Goal: Find specific page/section: Find specific page/section

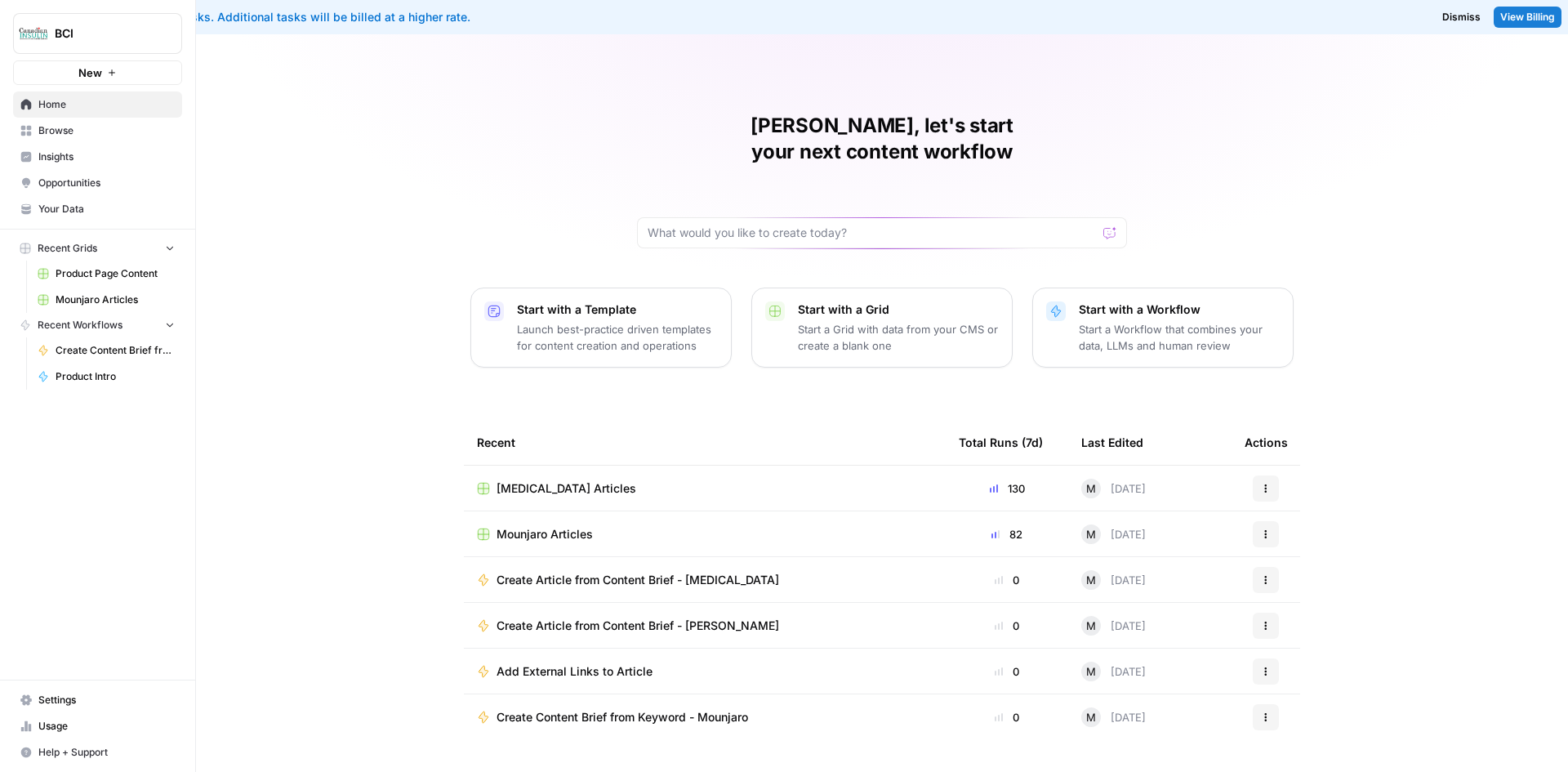
click at [120, 294] on span "Mounjaro Articles" at bounding box center [115, 300] width 120 height 15
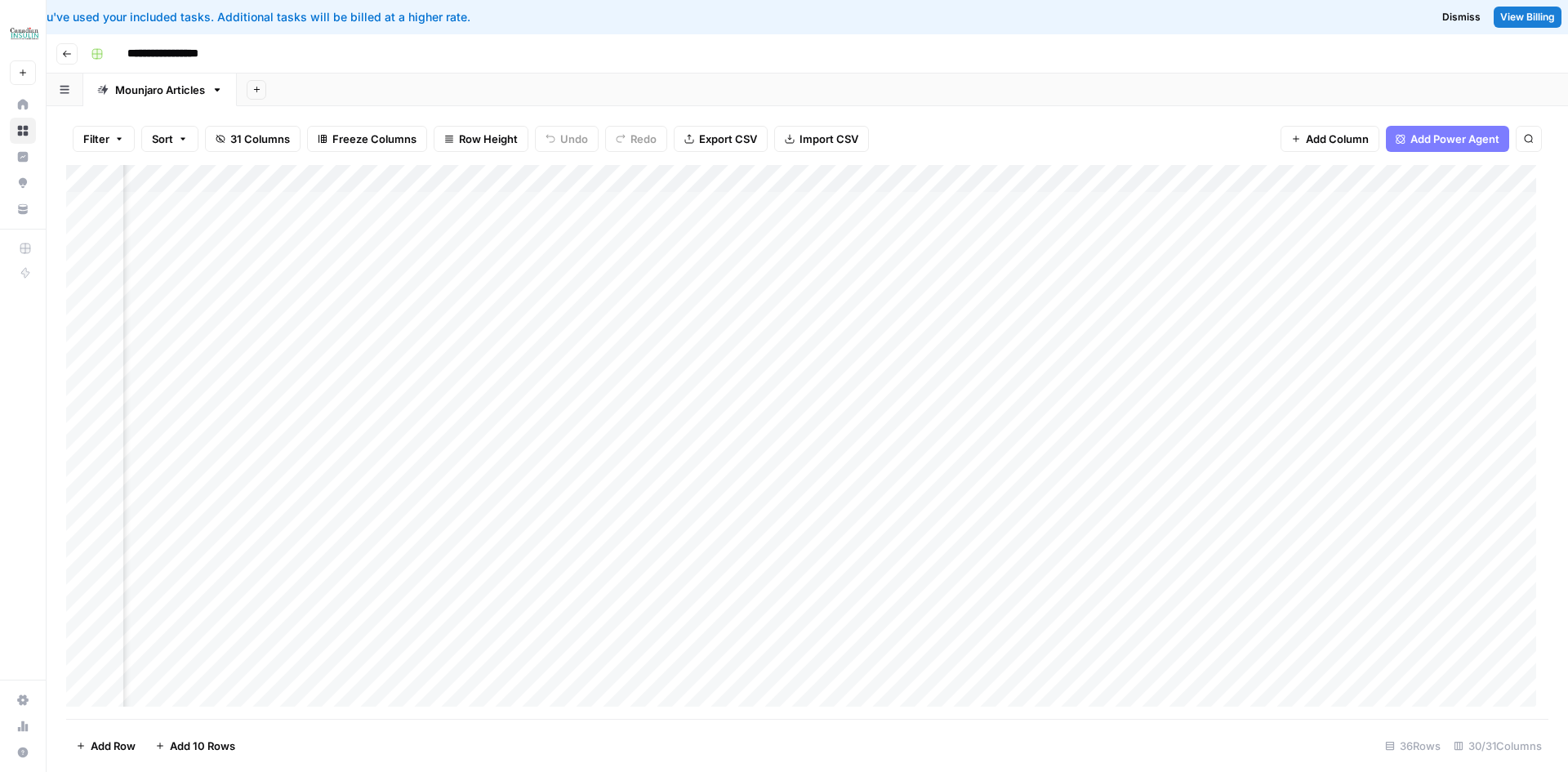
scroll to position [0, 1469]
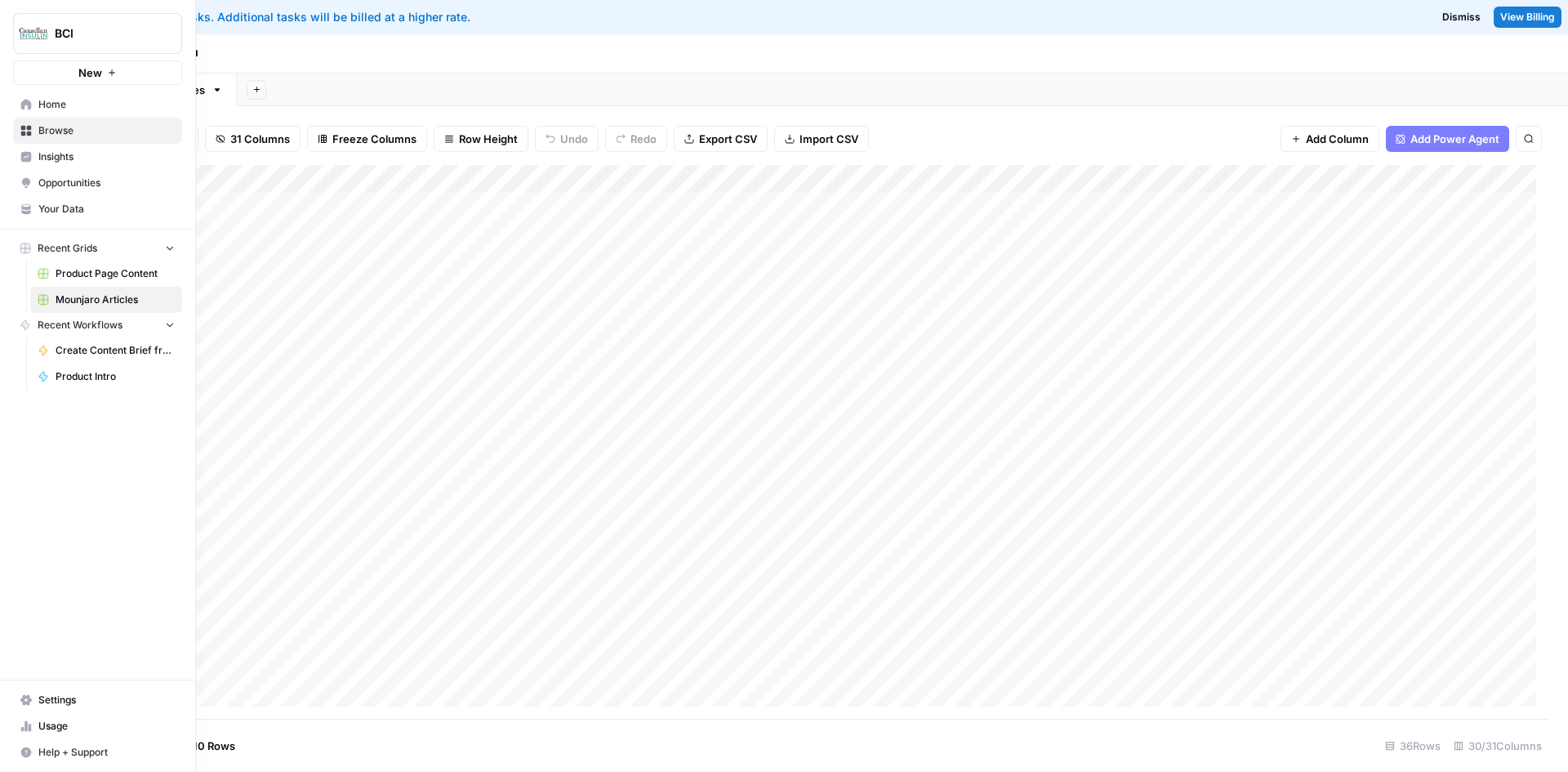
click at [30, 34] on img "Workspace: BCI" at bounding box center [33, 33] width 29 height 29
click at [63, 147] on span "Cohort 5" at bounding box center [157, 149] width 215 height 17
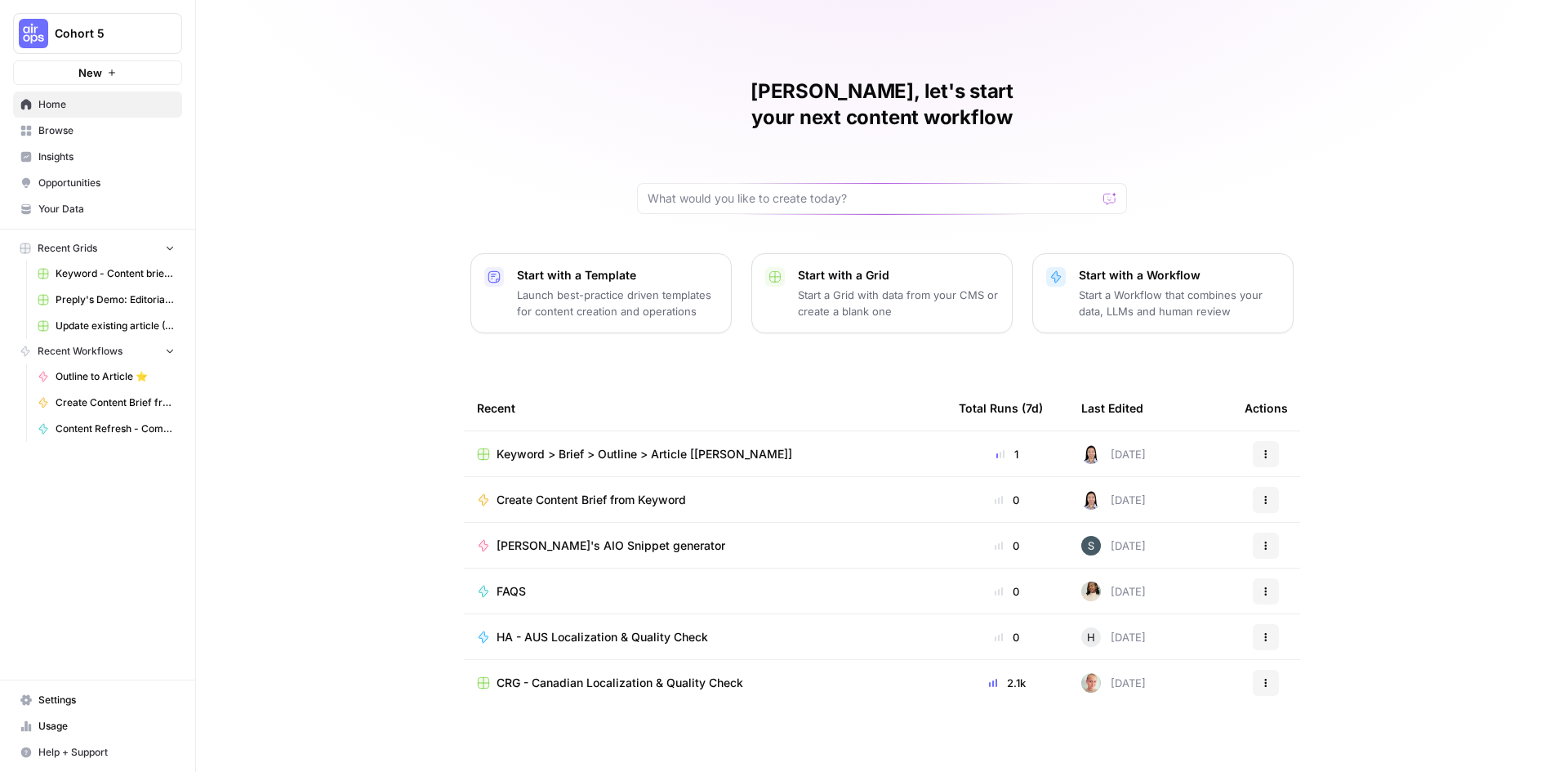
click at [686, 446] on span "Keyword > Brief > Outline > Article [Melanie]" at bounding box center [644, 455] width 295 height 17
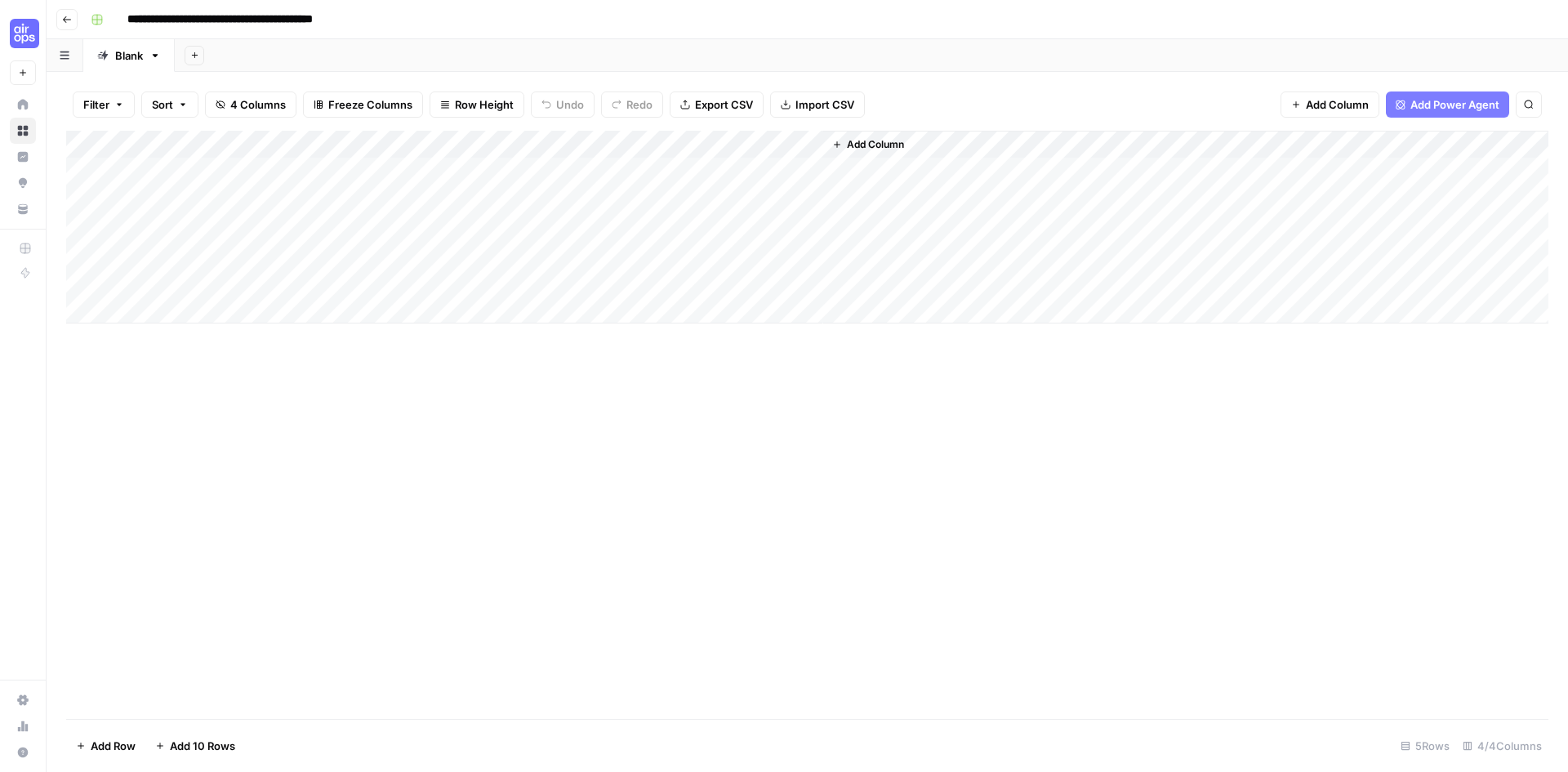
click at [1432, 105] on span "Add Power Agent" at bounding box center [1455, 105] width 89 height 17
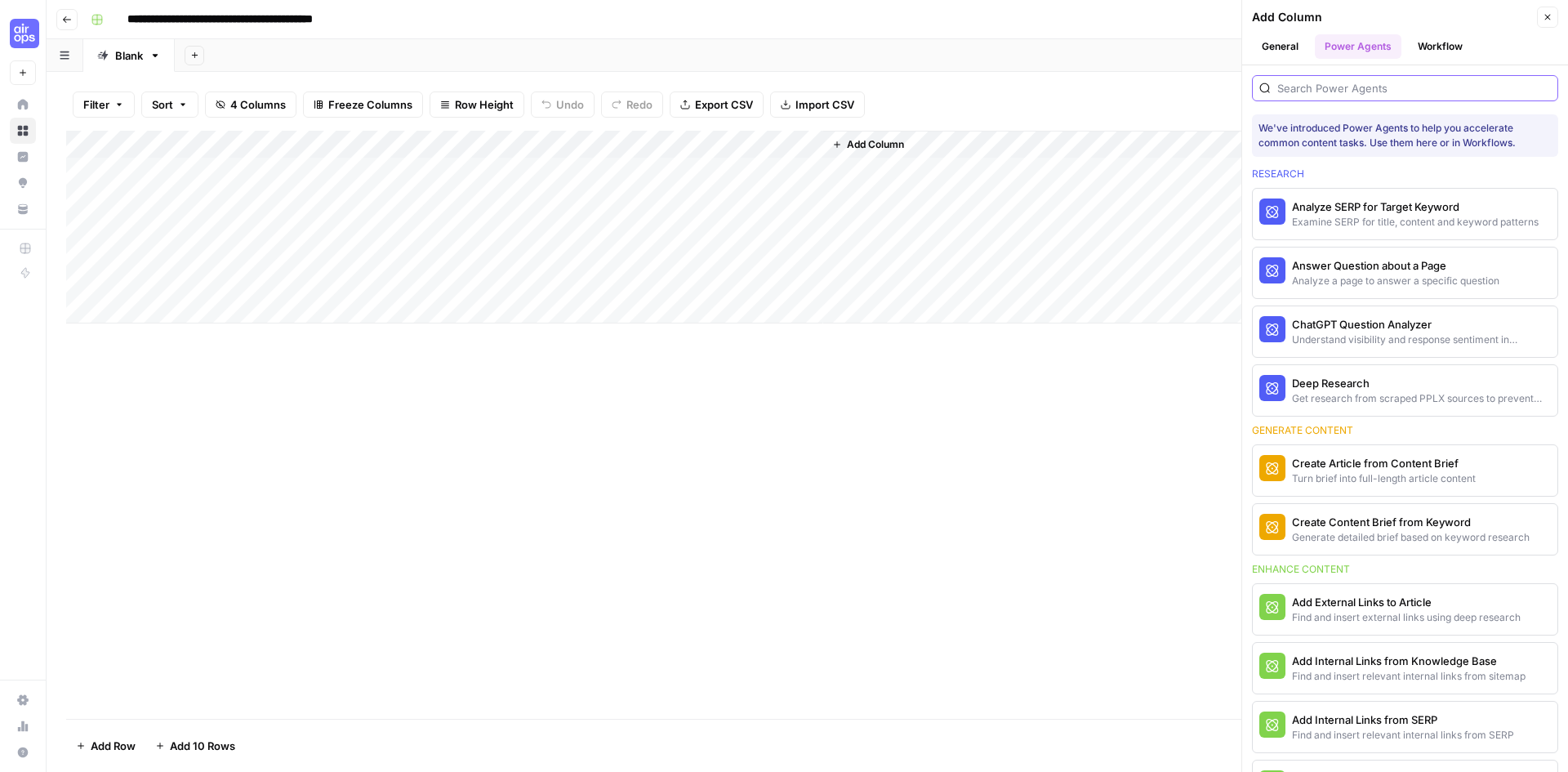
click at [1316, 85] on input "search" at bounding box center [1413, 88] width 273 height 17
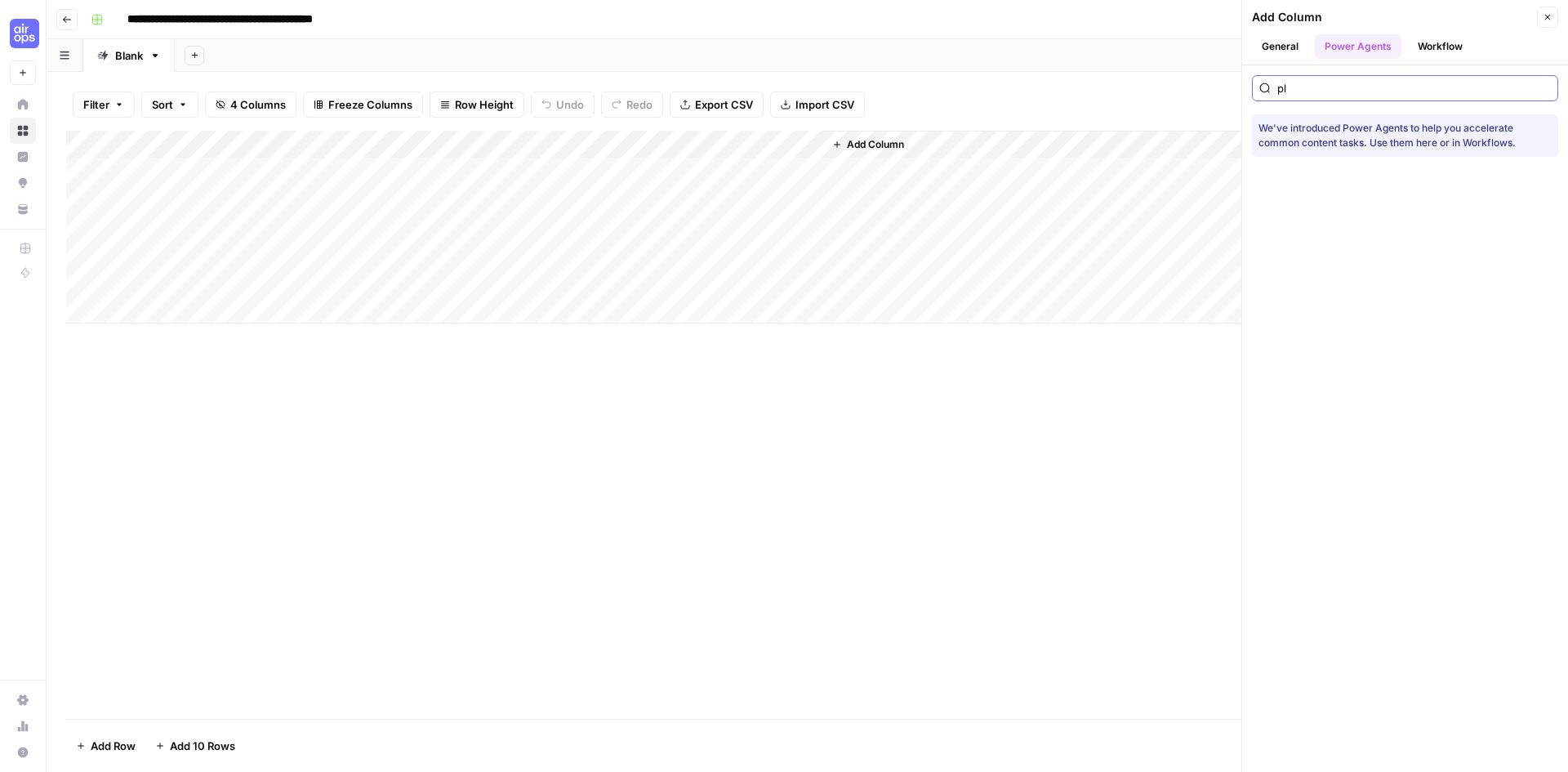
type input "p"
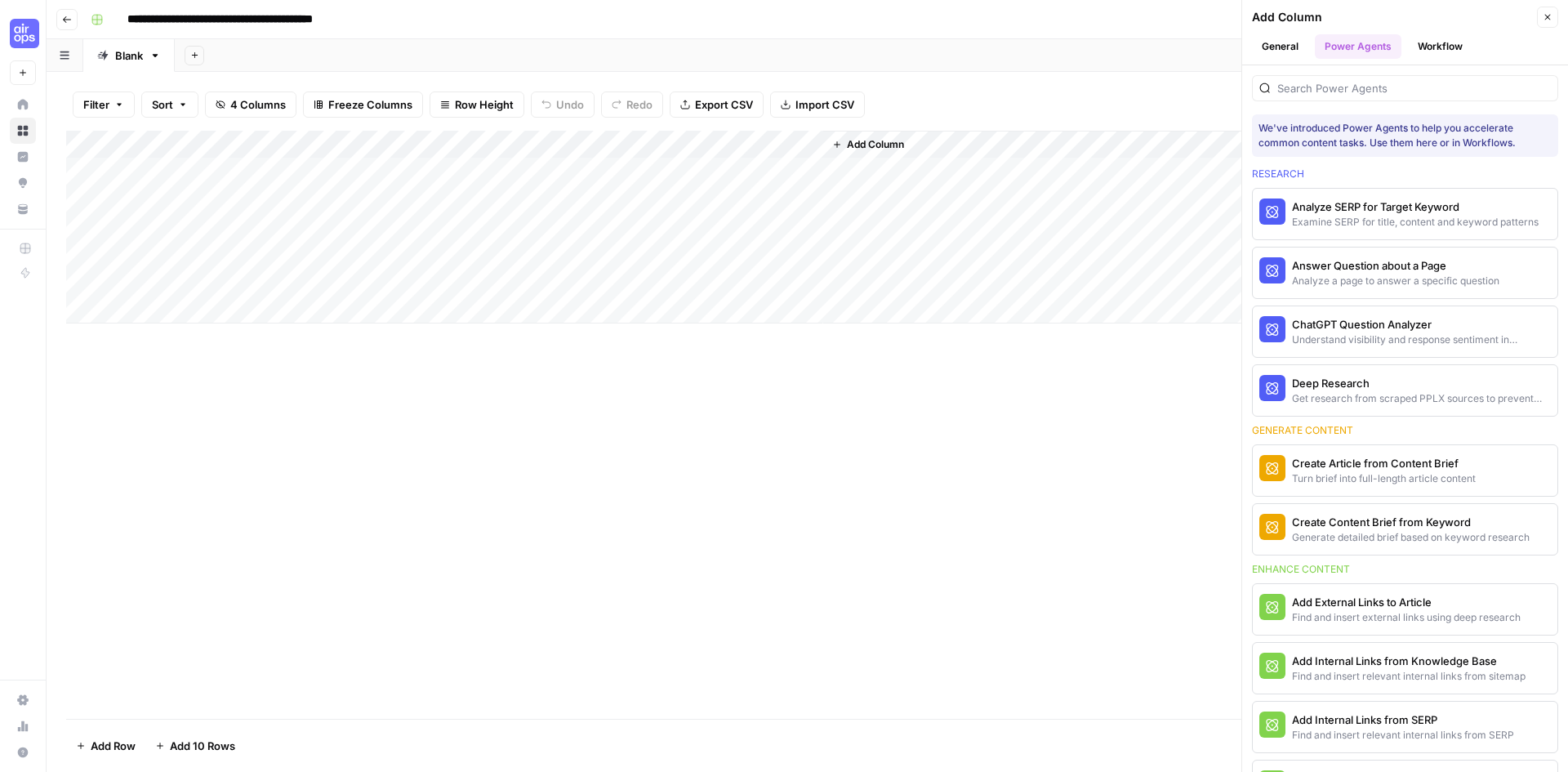
click at [1297, 51] on button "General" at bounding box center [1279, 46] width 56 height 25
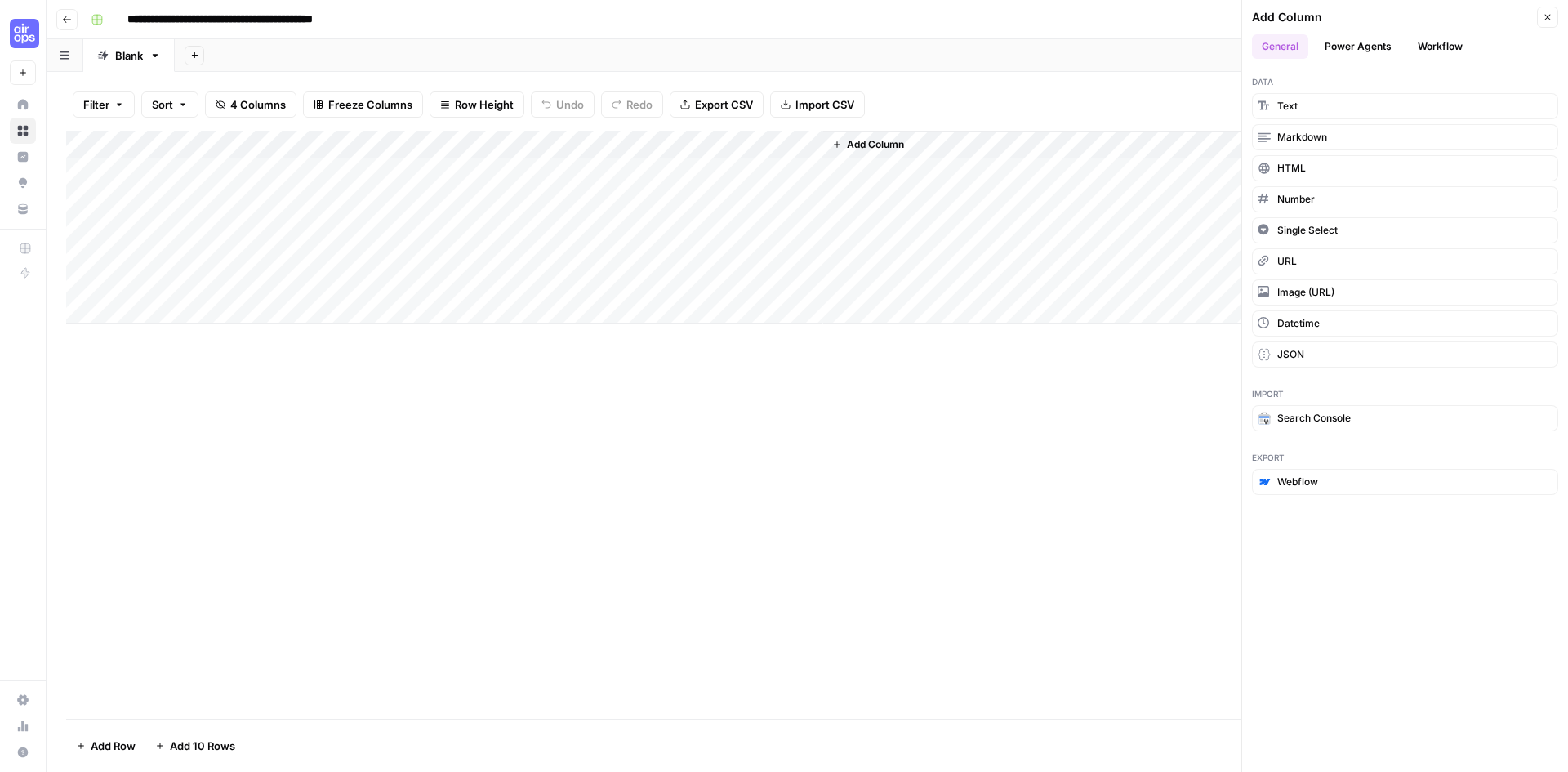
click at [1353, 44] on button "Power Agents" at bounding box center [1358, 46] width 86 height 25
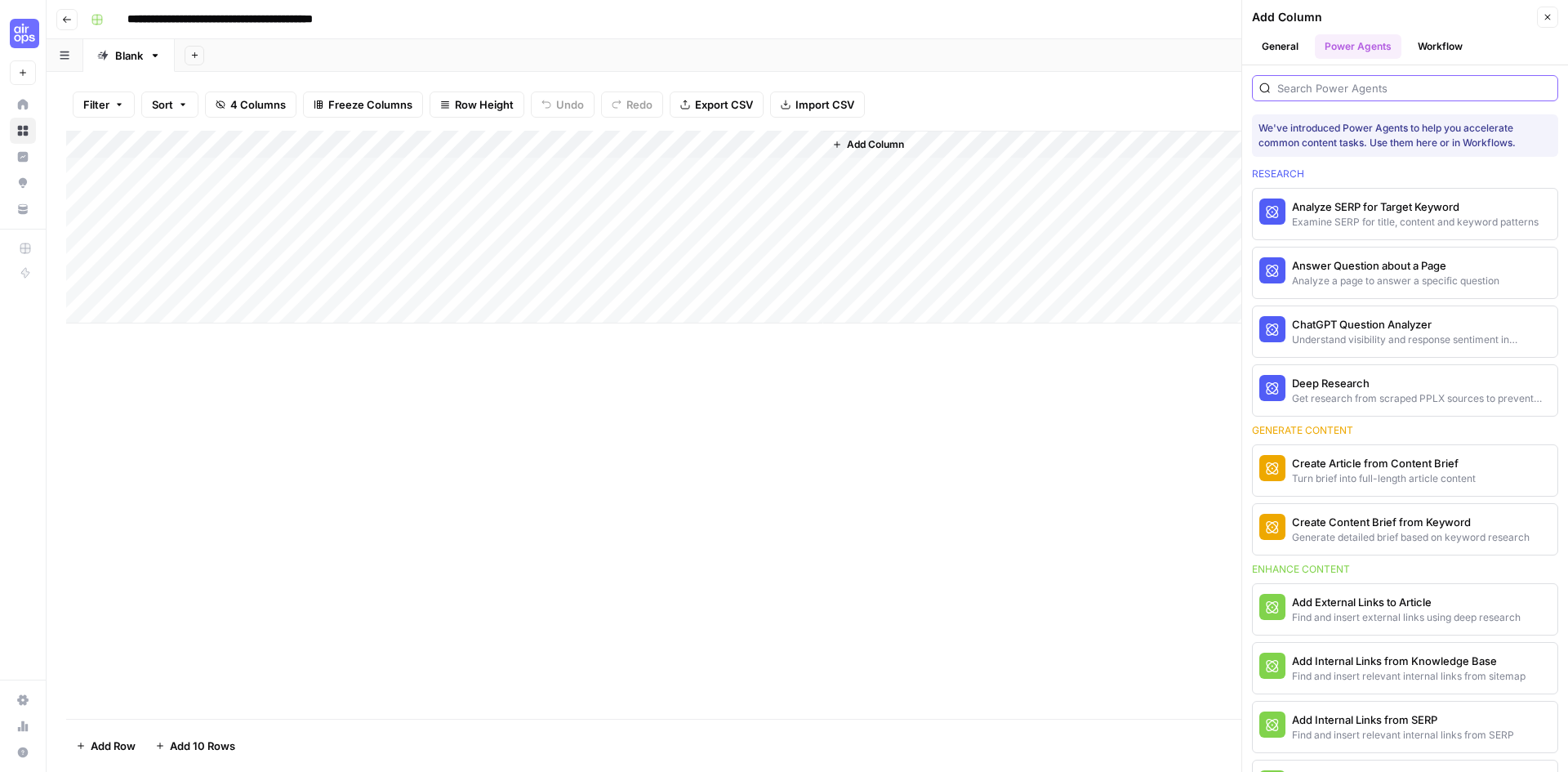
click at [1319, 89] on input "search" at bounding box center [1413, 88] width 273 height 17
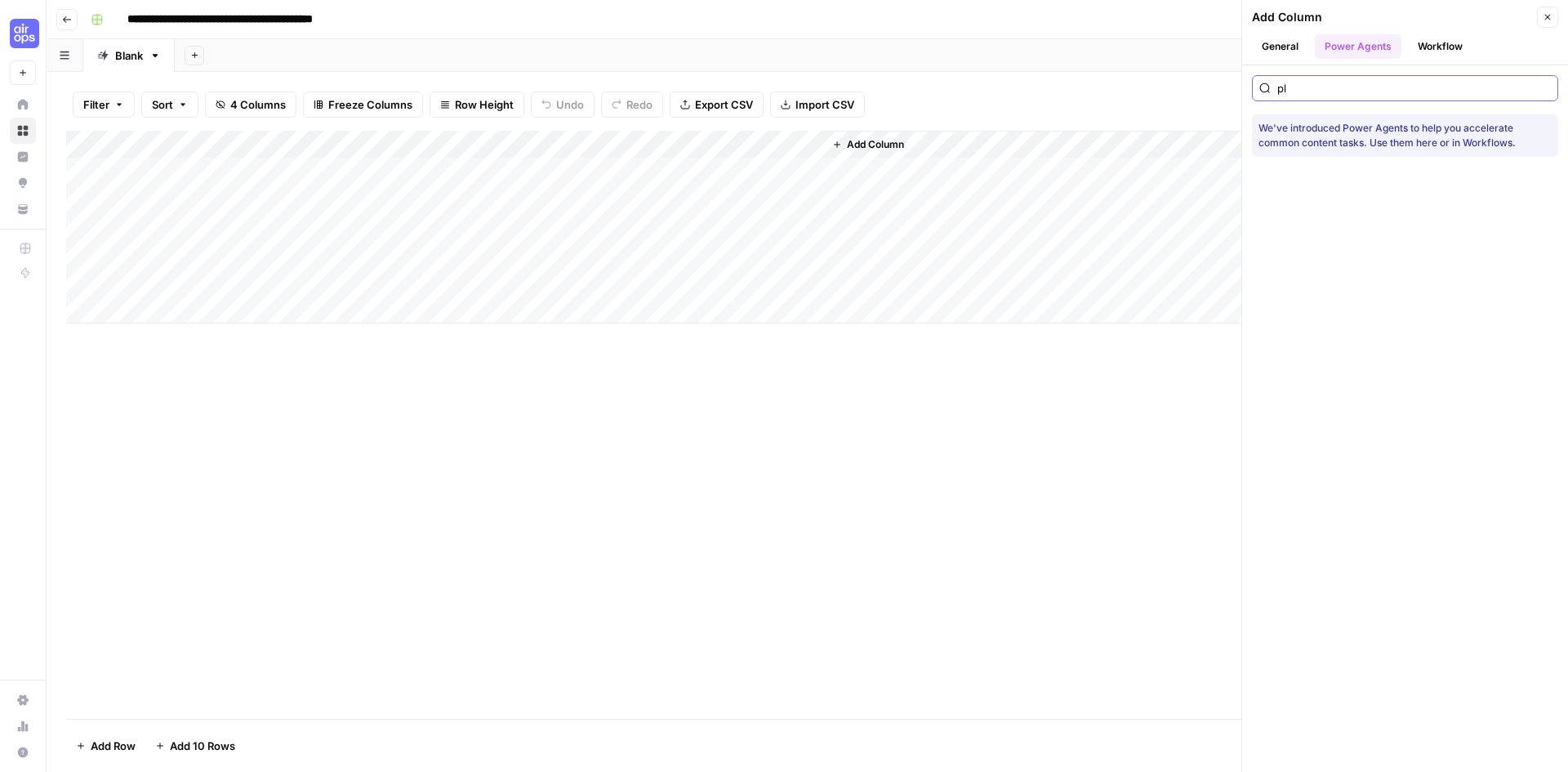
type input "p"
type input "ai"
click at [1548, 16] on icon "button" at bounding box center [1547, 17] width 10 height 10
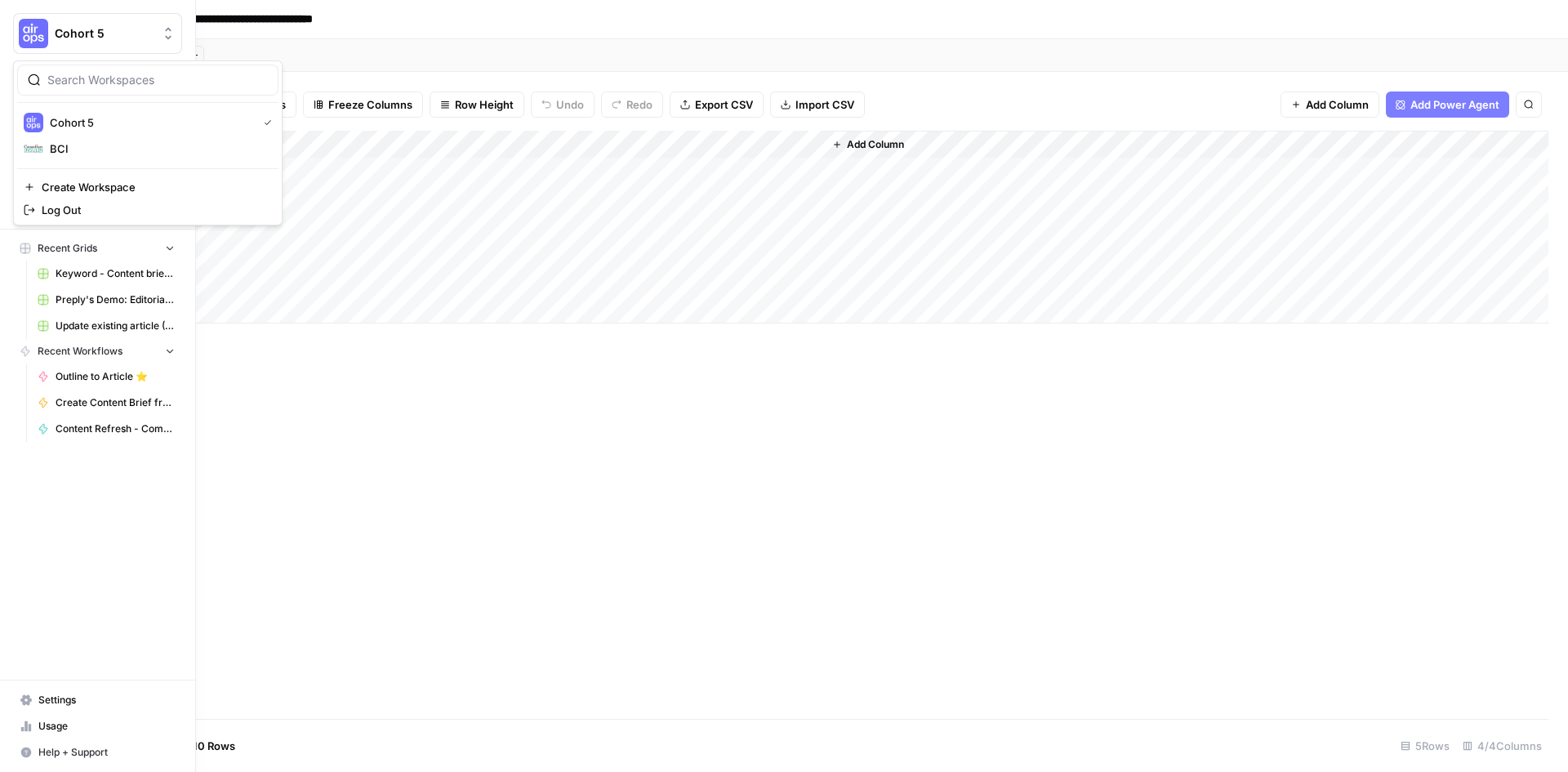
drag, startPoint x: 87, startPoint y: 37, endPoint x: 93, endPoint y: 100, distance: 63.3
click at [87, 38] on span "Cohort 5" at bounding box center [103, 34] width 98 height 17
click at [77, 153] on span "BCI" at bounding box center [157, 149] width 215 height 17
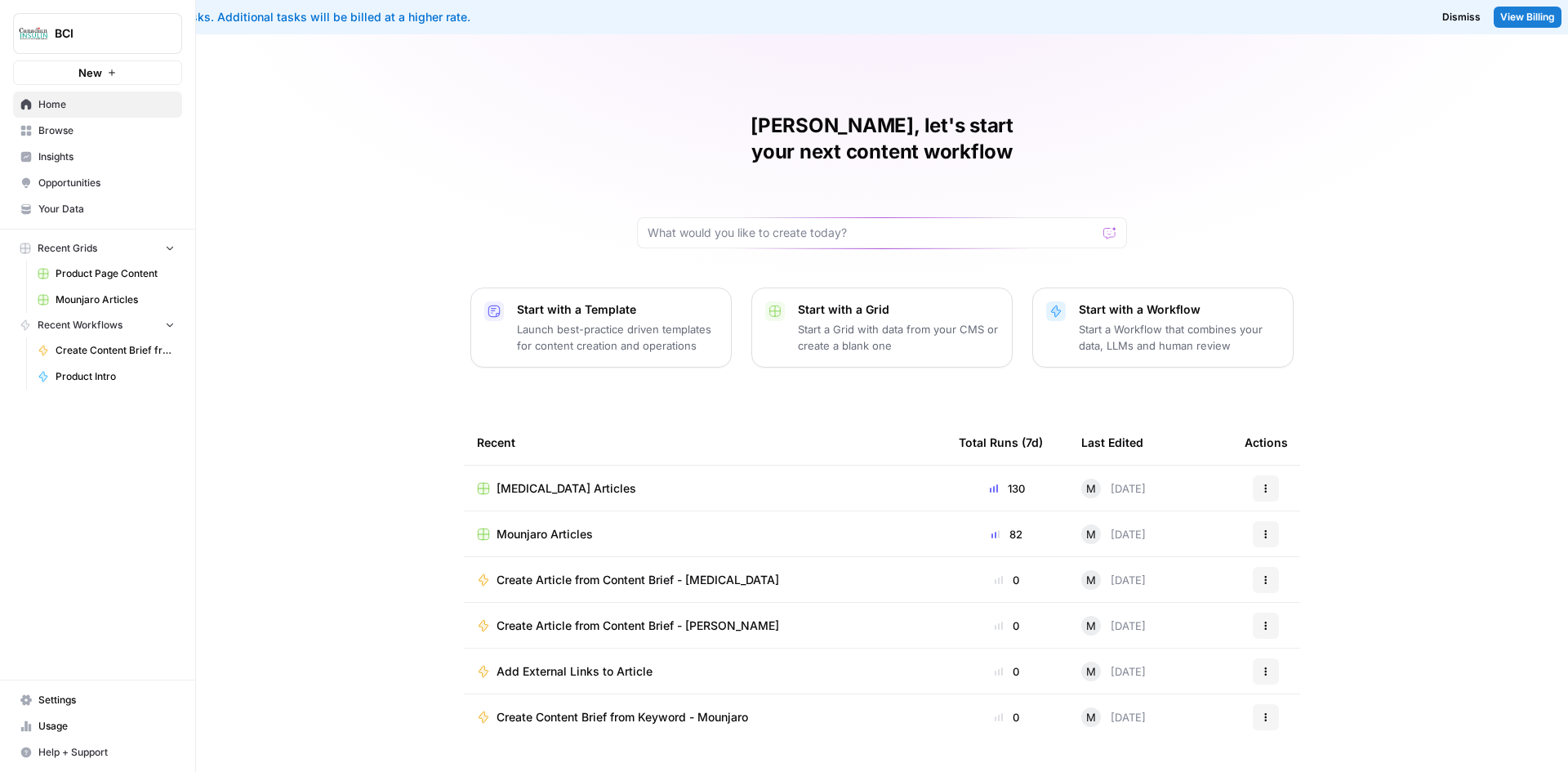
click at [571, 480] on span "[MEDICAL_DATA] Articles" at bounding box center [567, 489] width 140 height 17
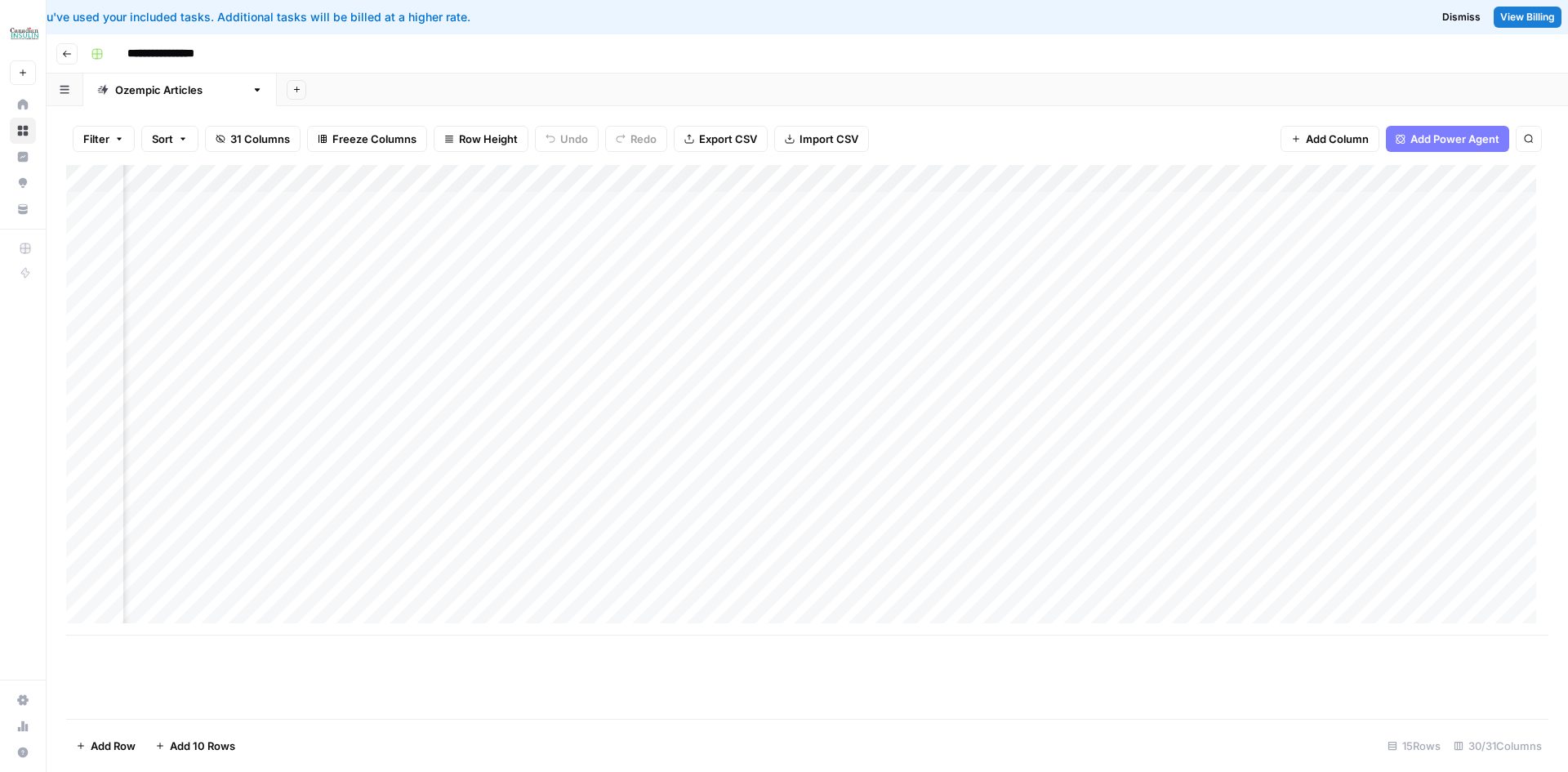
scroll to position [0, 3219]
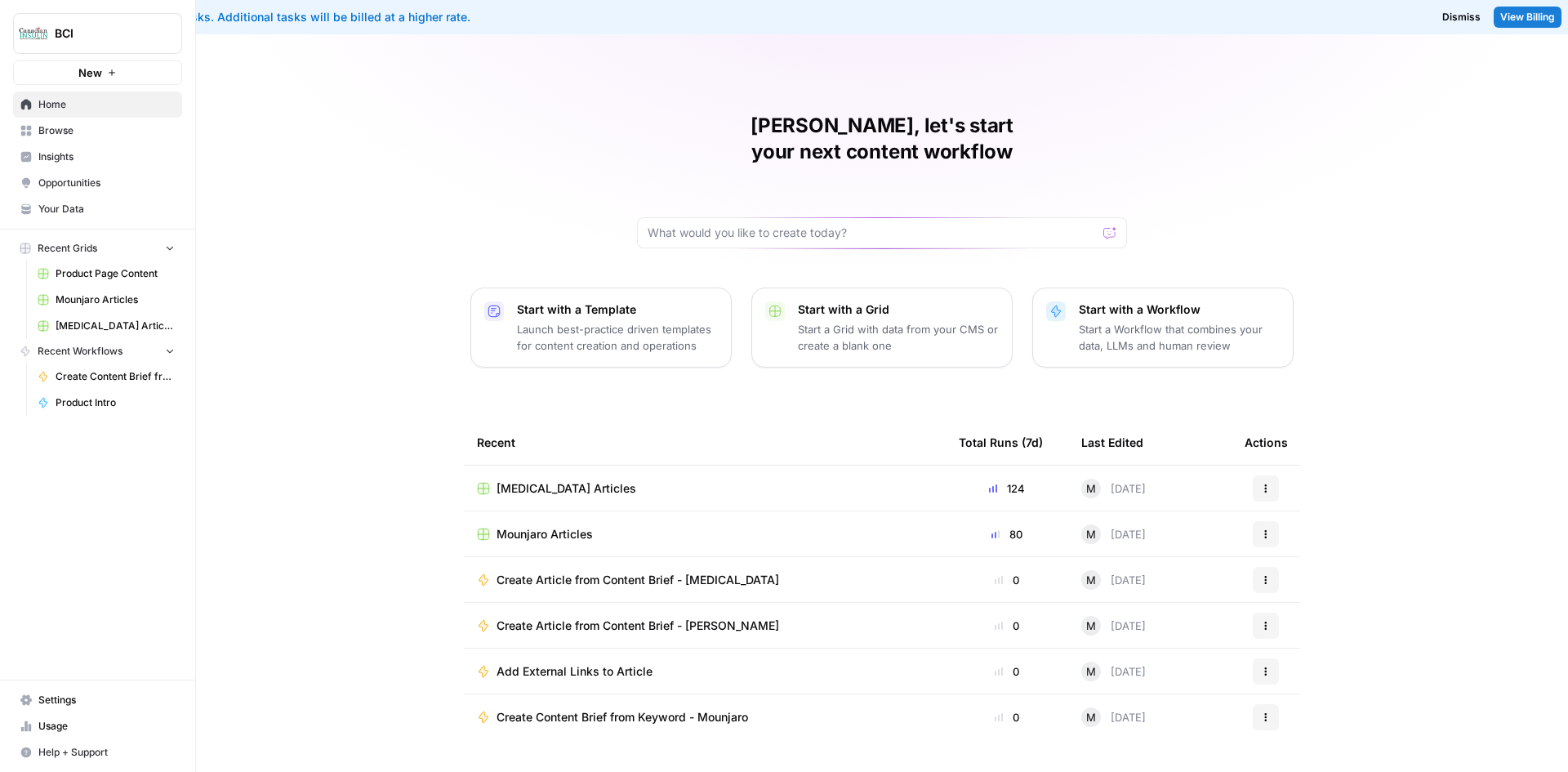
click at [573, 525] on span "Mounjaro Articles" at bounding box center [545, 534] width 97 height 17
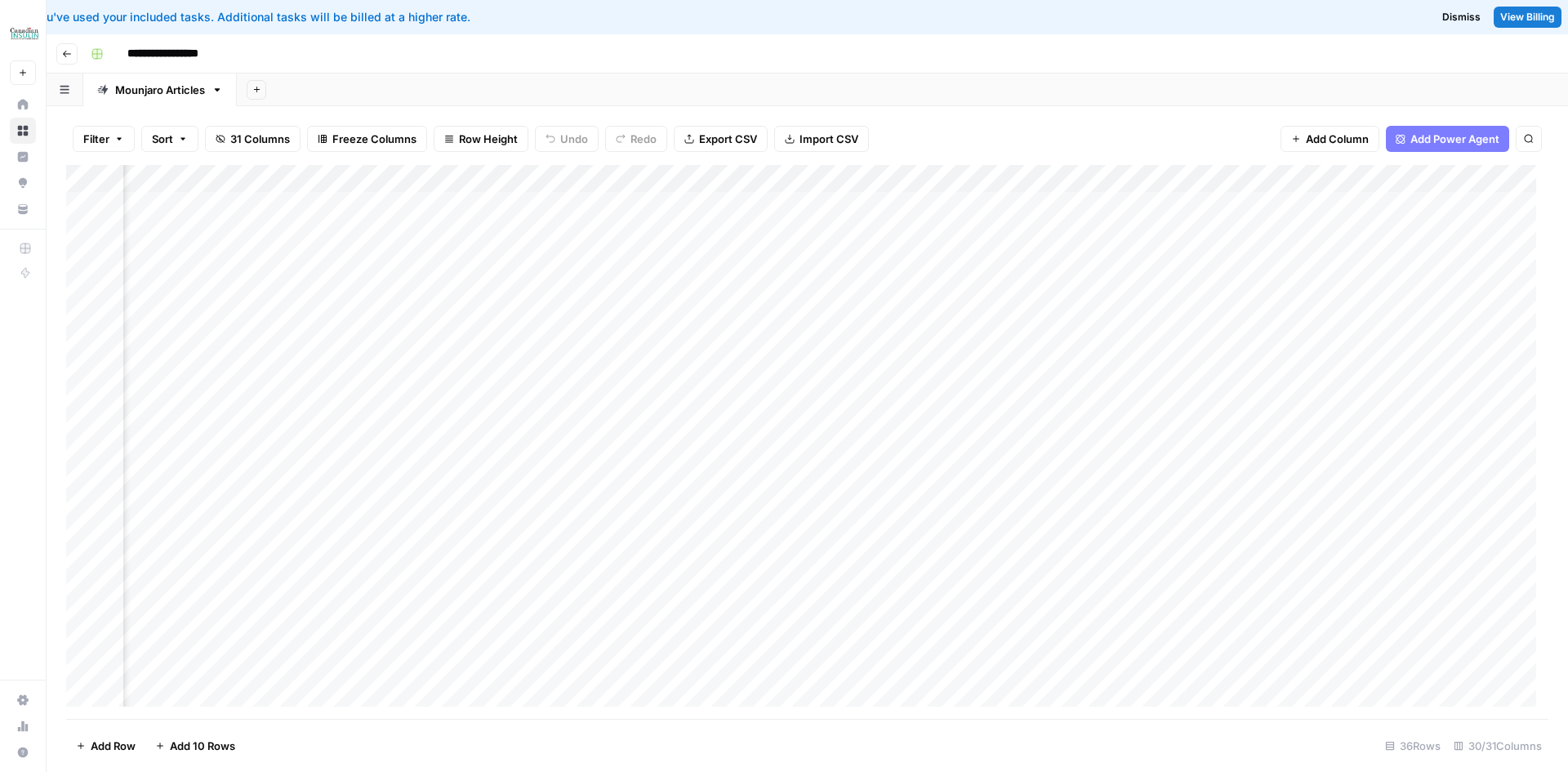
scroll to position [0, 2175]
